Goal: Task Accomplishment & Management: Use online tool/utility

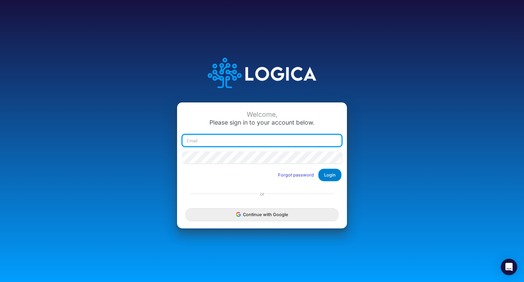
type input "blair.freshwater@heritage-communities.com"
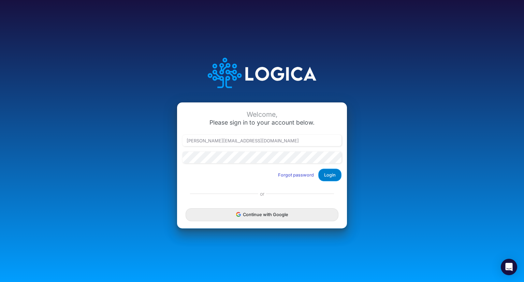
click at [331, 171] on button "Login" at bounding box center [329, 174] width 23 height 13
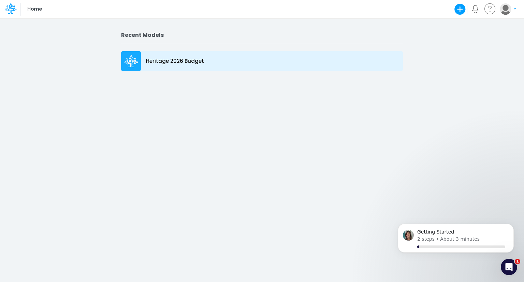
click at [193, 63] on p "Heritage 2026 Budget" at bounding box center [175, 61] width 58 height 8
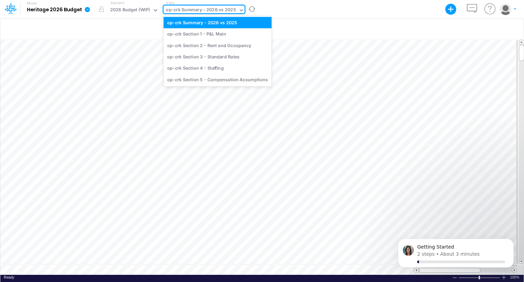
click at [221, 11] on div "op-crk Summary - 2026 vs 2025" at bounding box center [201, 10] width 70 height 8
click at [217, 77] on div "op-crk Section 5 - Compensation Assumptions" at bounding box center [217, 79] width 108 height 11
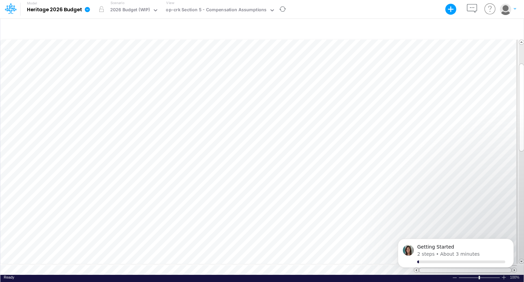
scroll to position [3, 1]
click at [511, 241] on icon "Dismiss notification" at bounding box center [511, 240] width 2 height 2
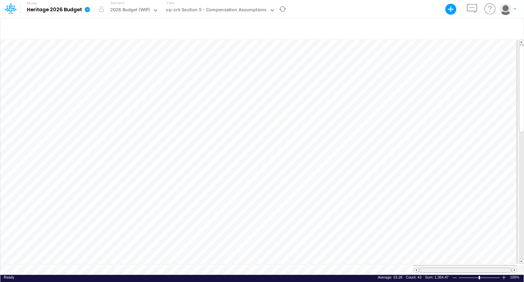
drag, startPoint x: 504, startPoint y: 267, endPoint x: 508, endPoint y: 266, distance: 3.4
click at [508, 267] on div at bounding box center [465, 269] width 93 height 5
click at [233, 5] on div "View op-crk Section 5 - Compensation Assumptions" at bounding box center [219, 9] width 112 height 18
click at [229, 9] on div "op-crk Section 5 - Compensation Assumptions" at bounding box center [216, 10] width 101 height 8
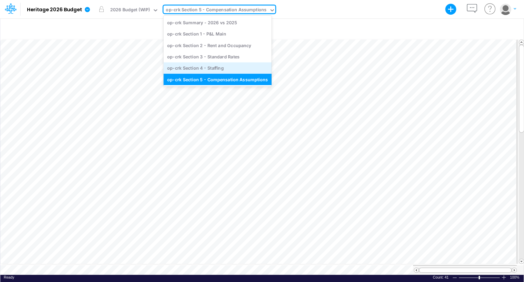
click at [210, 65] on div "op-crk Section 4 - Staffing" at bounding box center [217, 67] width 108 height 11
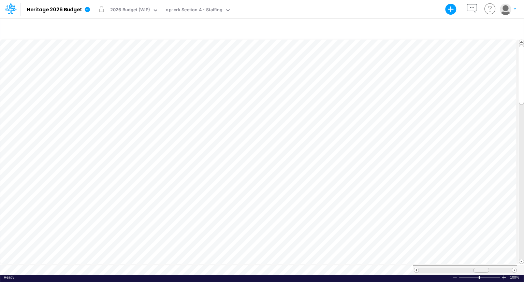
scroll to position [3, 0]
drag, startPoint x: 483, startPoint y: 266, endPoint x: 470, endPoint y: 266, distance: 12.6
click at [471, 268] on span at bounding box center [473, 270] width 4 height 4
click at [416, 268] on span at bounding box center [416, 270] width 4 height 4
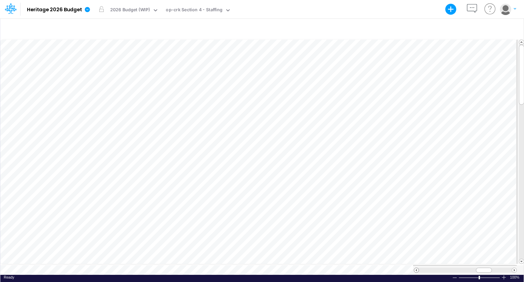
click at [416, 268] on span at bounding box center [416, 270] width 4 height 4
click at [514, 268] on span at bounding box center [514, 270] width 4 height 4
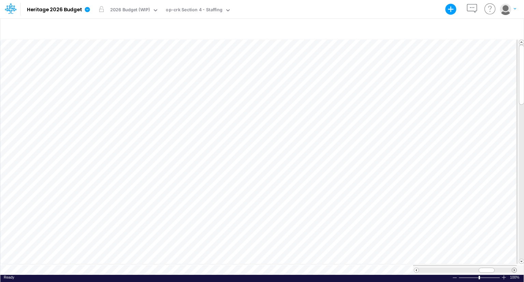
click at [514, 268] on span at bounding box center [514, 270] width 4 height 4
click at [417, 268] on span at bounding box center [416, 270] width 4 height 4
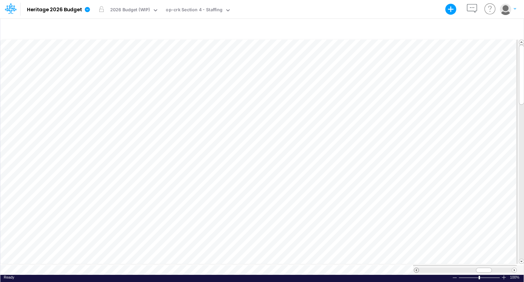
click at [417, 268] on span at bounding box center [416, 270] width 4 height 4
click at [227, 28] on div at bounding box center [261, 28] width 523 height 19
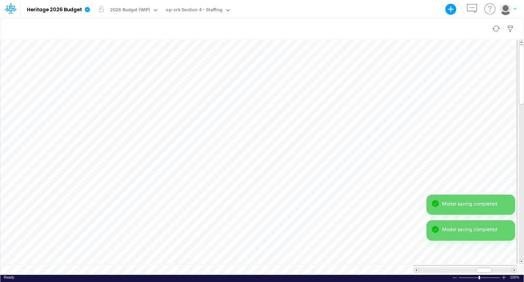
scroll to position [3, 1]
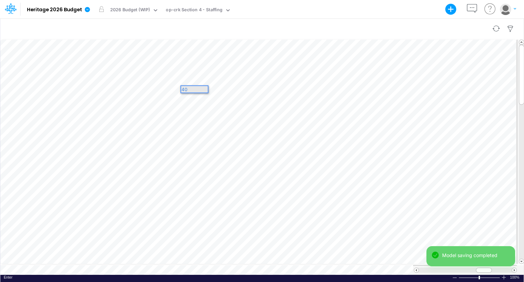
click at [252, 19] on div at bounding box center [261, 28] width 523 height 19
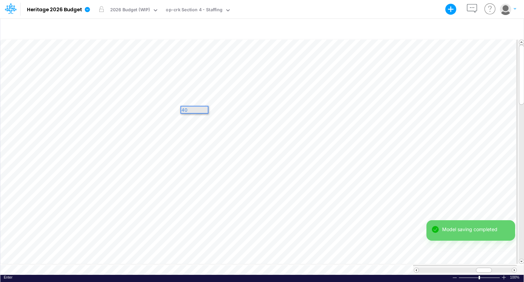
click at [295, 15] on div "Model Heritage 2026 Budget Export Excel Scenario 2026 Budget (WIP) View op-crk …" at bounding box center [261, 9] width 471 height 18
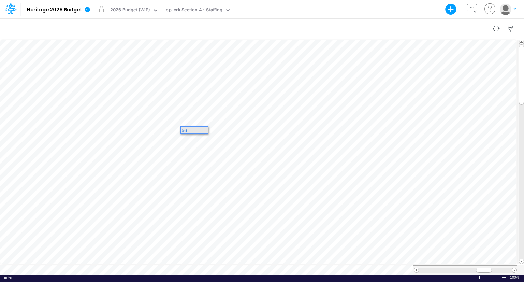
click at [256, 26] on div at bounding box center [261, 28] width 523 height 19
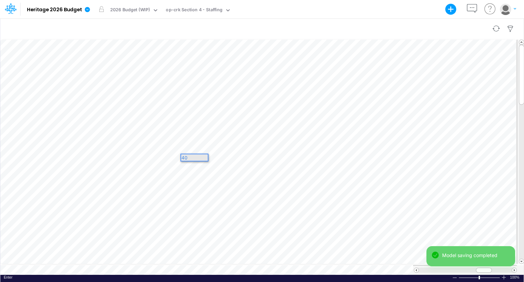
click at [298, 27] on div at bounding box center [261, 28] width 523 height 19
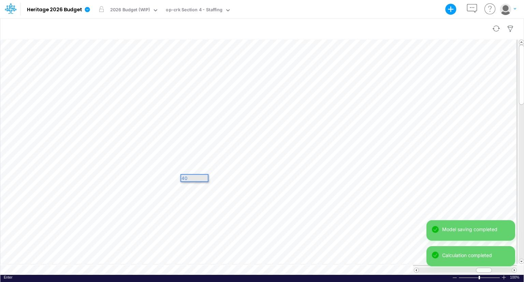
click at [266, 24] on div at bounding box center [261, 28] width 523 height 19
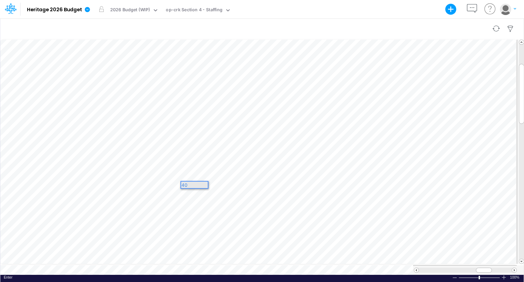
click at [301, 22] on div at bounding box center [261, 28] width 523 height 19
click at [222, 33] on div at bounding box center [261, 28] width 523 height 19
click at [246, 28] on div at bounding box center [261, 28] width 523 height 19
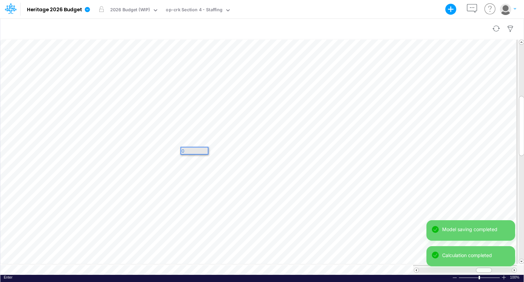
click at [259, 21] on div at bounding box center [261, 28] width 523 height 19
click at [339, 26] on div at bounding box center [261, 28] width 523 height 19
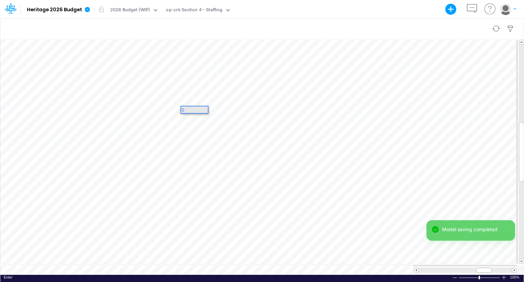
click at [279, 20] on div at bounding box center [261, 28] width 523 height 19
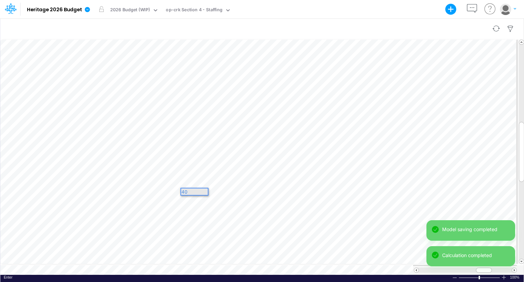
click at [300, 21] on div at bounding box center [261, 28] width 523 height 19
click at [254, 21] on div at bounding box center [261, 28] width 523 height 19
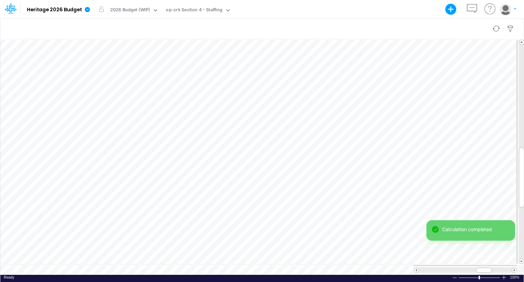
scroll to position [3, 1]
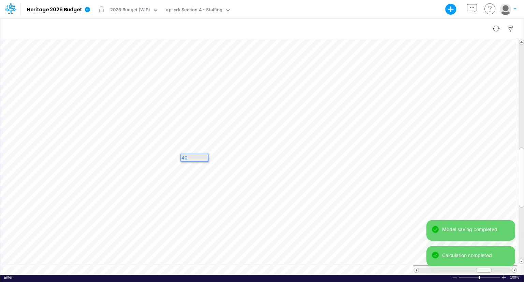
click at [265, 24] on div at bounding box center [261, 28] width 523 height 19
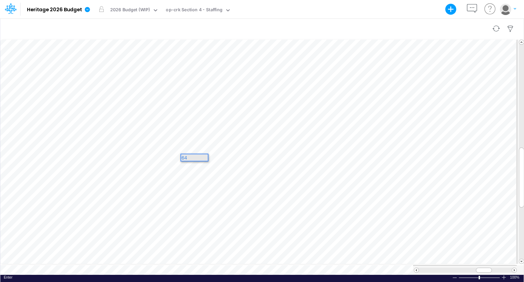
click at [242, 23] on div at bounding box center [261, 28] width 523 height 19
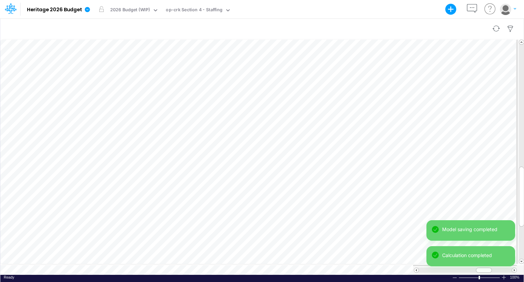
scroll to position [3, 1]
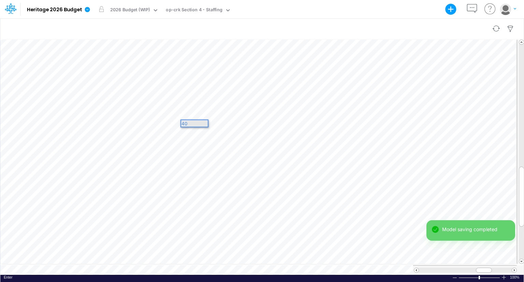
click at [270, 25] on div at bounding box center [261, 28] width 523 height 19
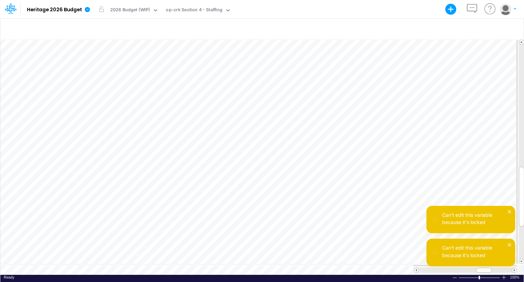
scroll to position [3, 5]
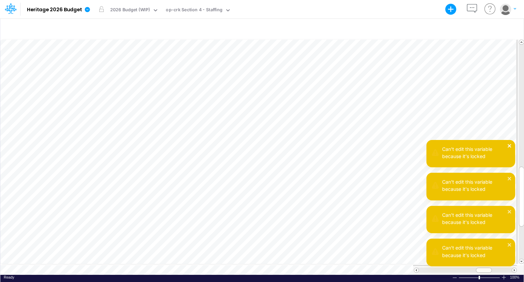
click at [509, 144] on icon "close" at bounding box center [509, 145] width 5 height 5
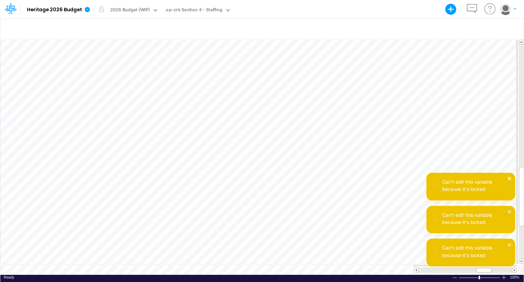
click at [510, 180] on icon "close" at bounding box center [509, 178] width 5 height 5
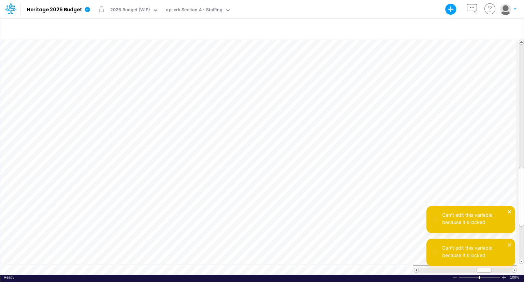
click at [507, 212] on icon "close" at bounding box center [509, 211] width 5 height 5
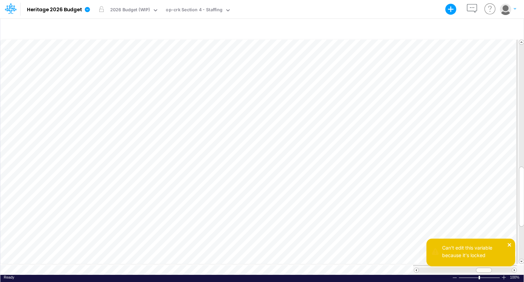
click at [510, 244] on icon "close" at bounding box center [509, 244] width 5 height 5
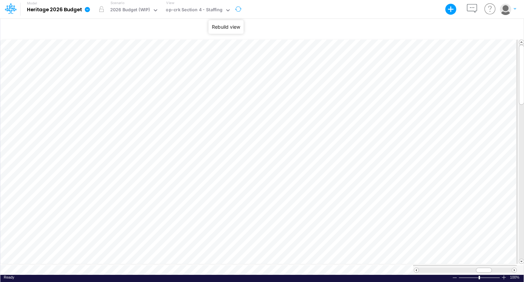
click at [232, 10] on button "button" at bounding box center [238, 9] width 14 height 18
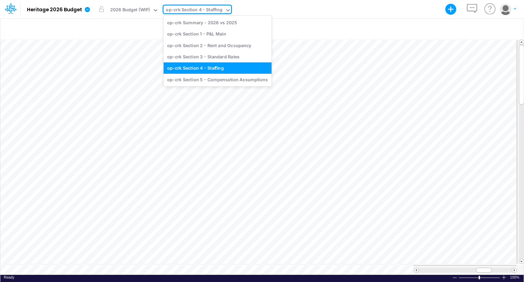
click at [218, 10] on div "op-crk Section 4 - Staffing" at bounding box center [194, 10] width 57 height 8
click at [206, 54] on div "op-crk Section 3 - Standard Rates" at bounding box center [217, 56] width 108 height 11
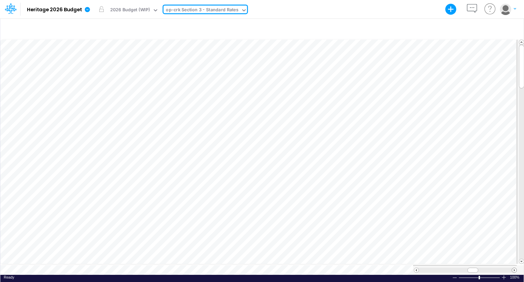
click at [513, 268] on span at bounding box center [514, 270] width 4 height 4
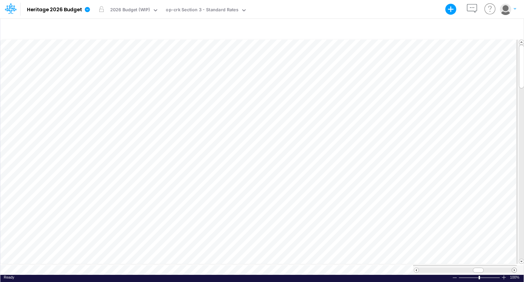
click at [513, 268] on span at bounding box center [514, 270] width 4 height 4
click at [220, 6] on div "op-crk Section 3 - Standard Rates" at bounding box center [202, 10] width 72 height 8
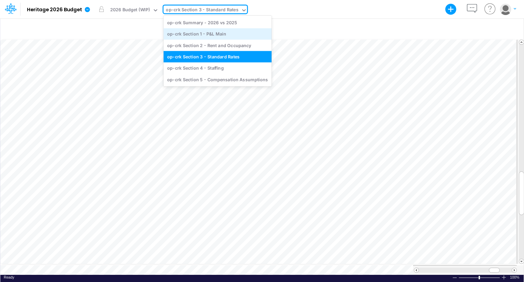
click at [212, 32] on div "op-crk Section 1 - P&L Main" at bounding box center [217, 33] width 108 height 11
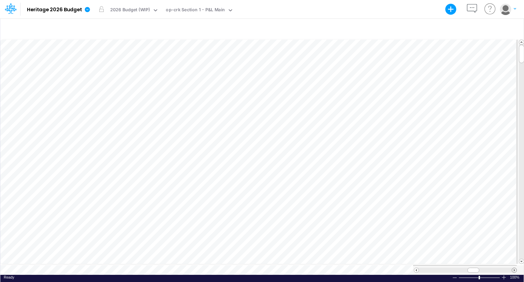
click at [513, 268] on span at bounding box center [514, 270] width 4 height 4
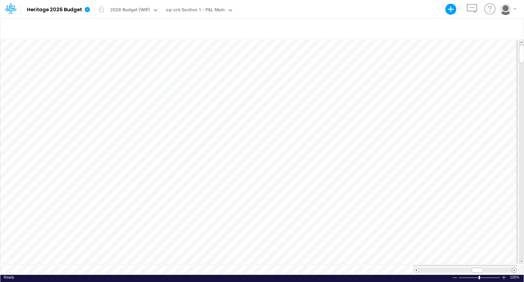
click at [513, 268] on span at bounding box center [514, 270] width 4 height 4
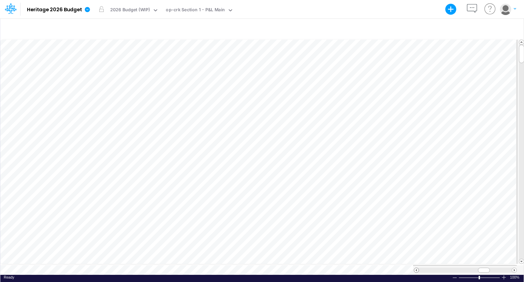
click at [417, 268] on span at bounding box center [416, 270] width 4 height 4
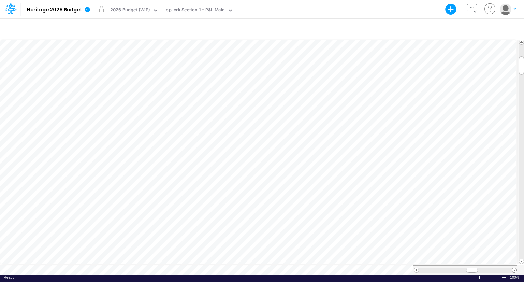
click at [513, 268] on span at bounding box center [514, 270] width 4 height 4
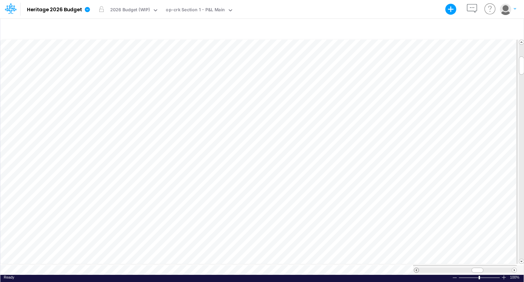
click at [417, 268] on span at bounding box center [416, 270] width 4 height 4
click at [415, 268] on span at bounding box center [416, 270] width 4 height 4
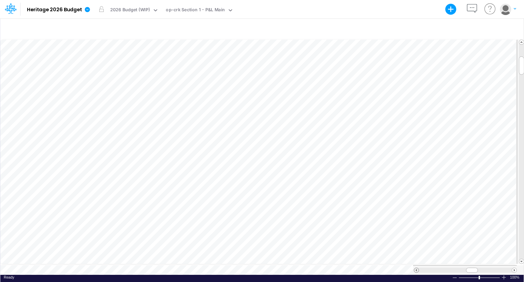
click at [415, 268] on span at bounding box center [416, 270] width 4 height 4
click at [513, 268] on span at bounding box center [514, 270] width 4 height 4
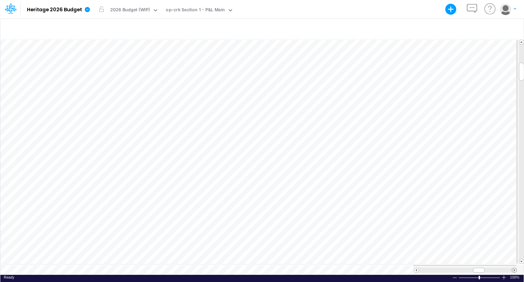
click at [513, 268] on span at bounding box center [514, 270] width 4 height 4
click at [519, 259] on span at bounding box center [521, 261] width 4 height 4
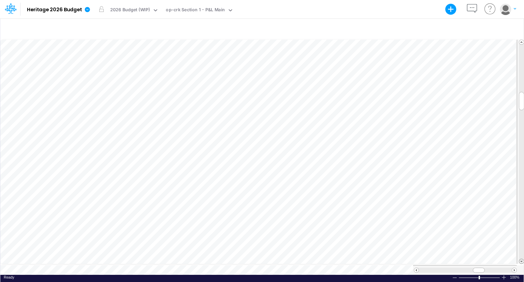
click at [519, 259] on span at bounding box center [521, 261] width 4 height 4
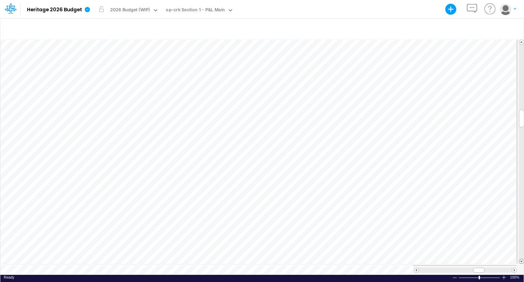
click at [519, 259] on span at bounding box center [521, 261] width 4 height 4
click at [416, 268] on span at bounding box center [416, 270] width 4 height 4
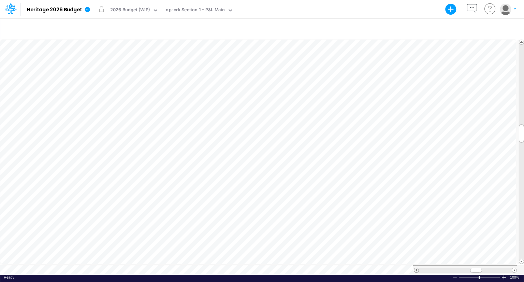
click at [416, 268] on span at bounding box center [416, 270] width 4 height 4
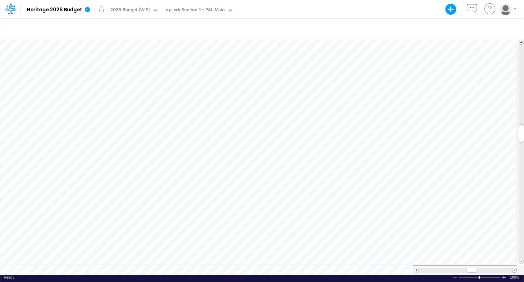
click at [513, 268] on span at bounding box center [514, 270] width 4 height 4
click at [521, 260] on span at bounding box center [521, 261] width 4 height 4
click at [512, 268] on span at bounding box center [514, 270] width 4 height 4
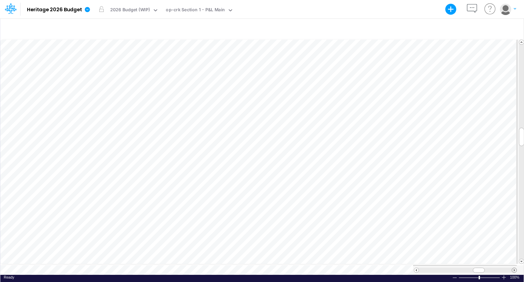
click at [512, 268] on span at bounding box center [514, 270] width 4 height 4
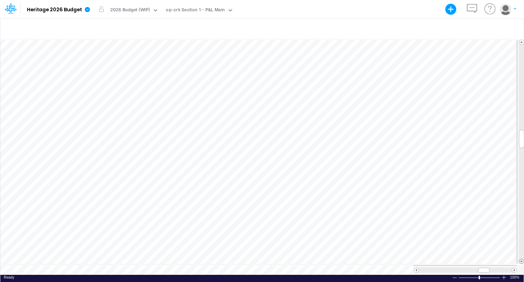
click at [521, 260] on span at bounding box center [521, 261] width 4 height 4
click at [417, 268] on span at bounding box center [416, 270] width 4 height 4
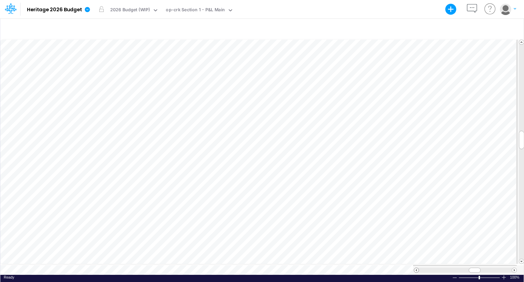
click at [417, 268] on span at bounding box center [416, 270] width 4 height 4
click at [513, 268] on span at bounding box center [514, 270] width 4 height 4
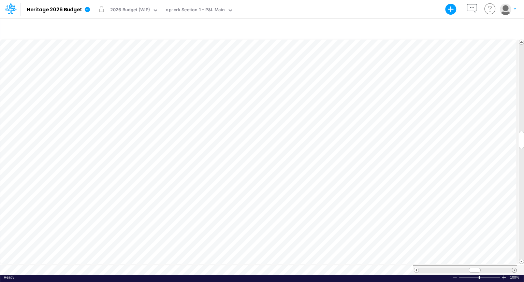
click at [513, 268] on span at bounding box center [514, 270] width 4 height 4
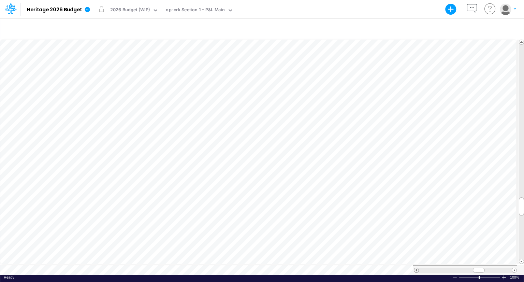
click at [415, 268] on span at bounding box center [416, 270] width 4 height 4
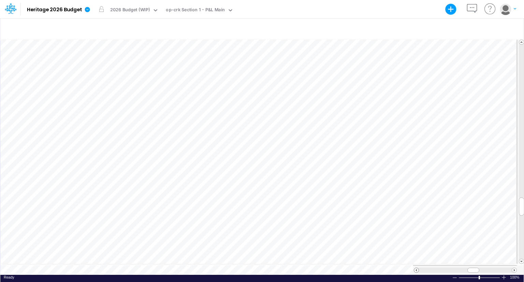
click at [415, 268] on span at bounding box center [416, 270] width 4 height 4
click at [513, 268] on span at bounding box center [514, 270] width 4 height 4
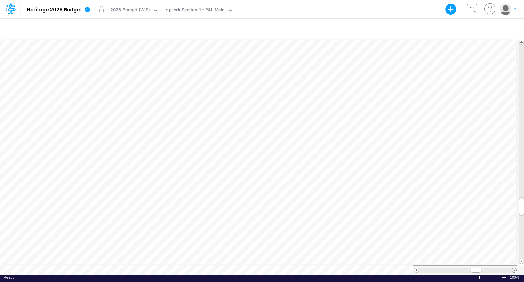
click at [513, 268] on span at bounding box center [514, 270] width 4 height 4
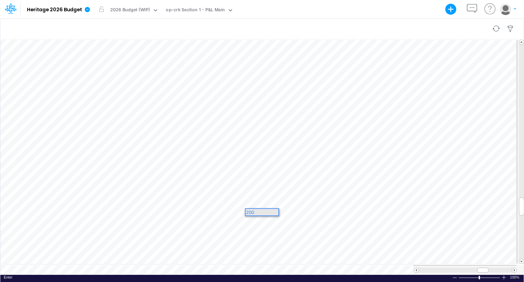
click at [319, 23] on div at bounding box center [261, 28] width 523 height 19
click at [204, 12] on div "op-crk Section 1 - P&L Main" at bounding box center [195, 10] width 59 height 8
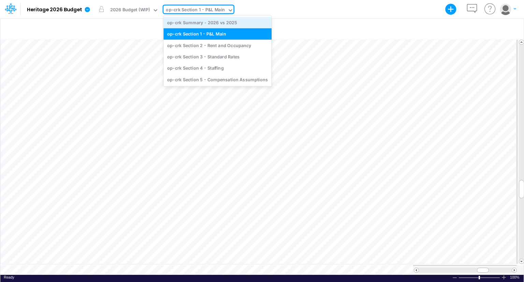
click at [201, 21] on div "op-crk Summary - 2026 vs 2025" at bounding box center [217, 22] width 108 height 11
